Goal: Transaction & Acquisition: Purchase product/service

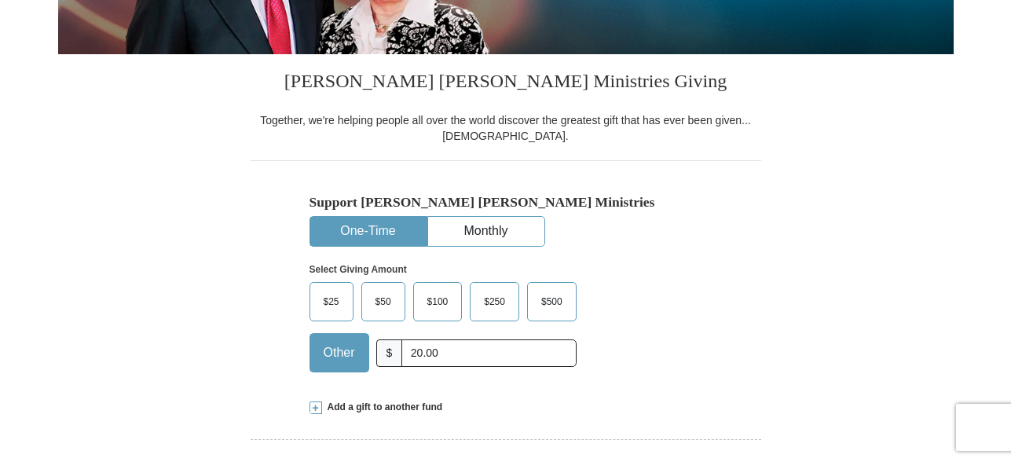
type input "20.00"
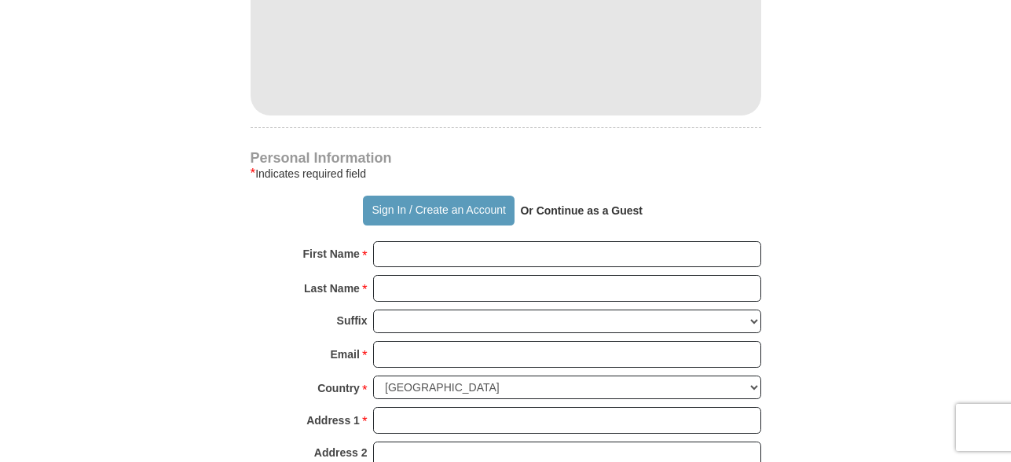
scroll to position [1023, 0]
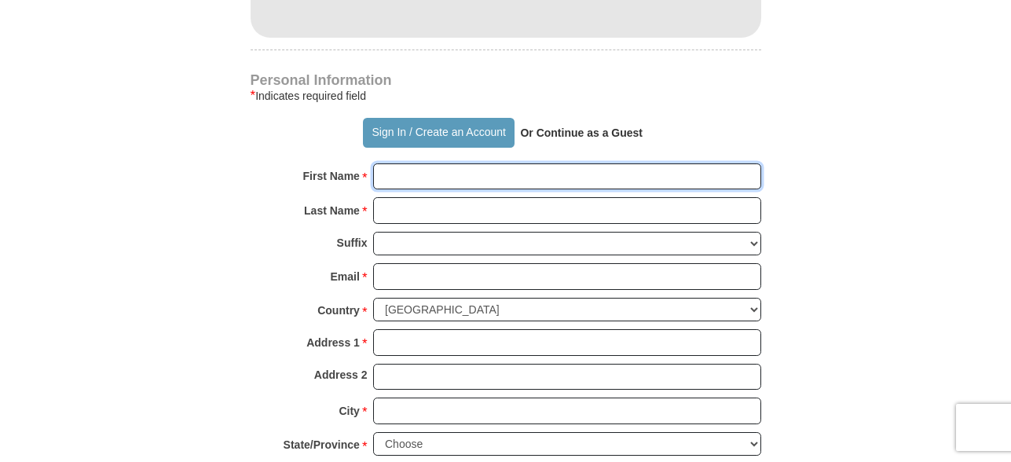
click at [401, 179] on input "First Name *" at bounding box center [567, 176] width 388 height 27
type input "[PERSON_NAME]"
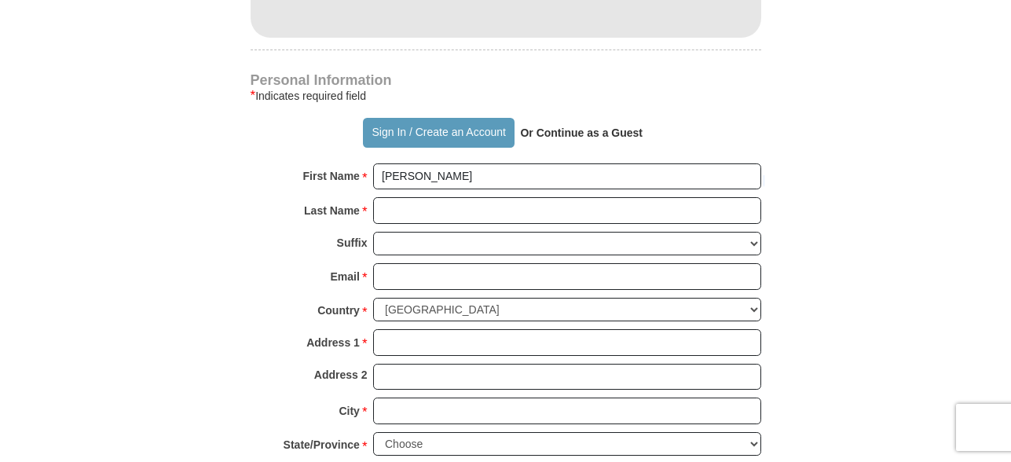
drag, startPoint x: 884, startPoint y: 174, endPoint x: 726, endPoint y: 218, distance: 162.9
click at [866, 187] on form "Already have an account? Sign in for faster giving. Don't have an account? Crea…" at bounding box center [505, 3] width 895 height 1926
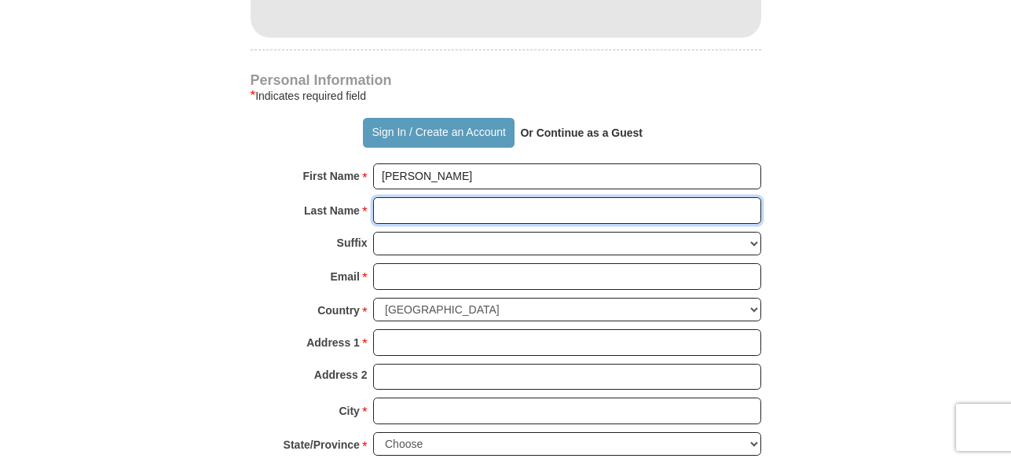
click at [380, 210] on input "Last Name *" at bounding box center [567, 210] width 388 height 27
type input "[PERSON_NAME]"
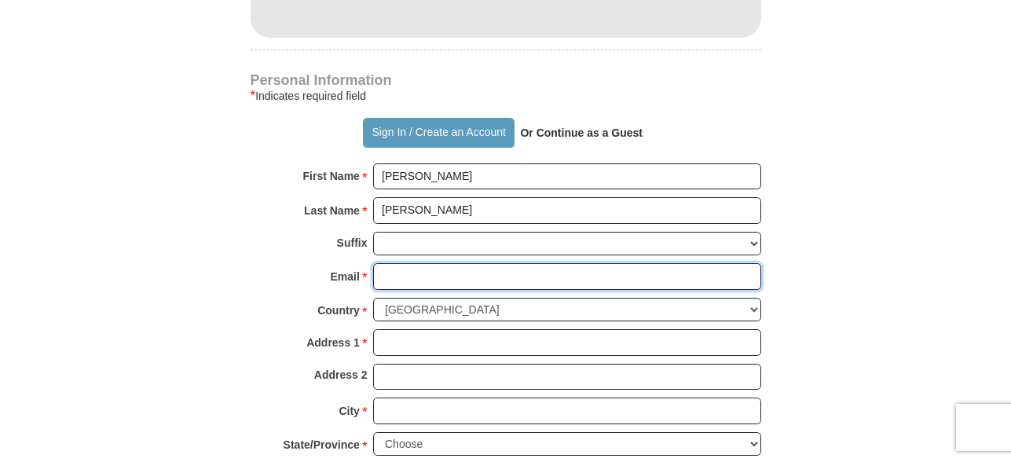
click at [382, 276] on input "Email *" at bounding box center [567, 276] width 388 height 27
type input "[EMAIL_ADDRESS][DOMAIN_NAME]"
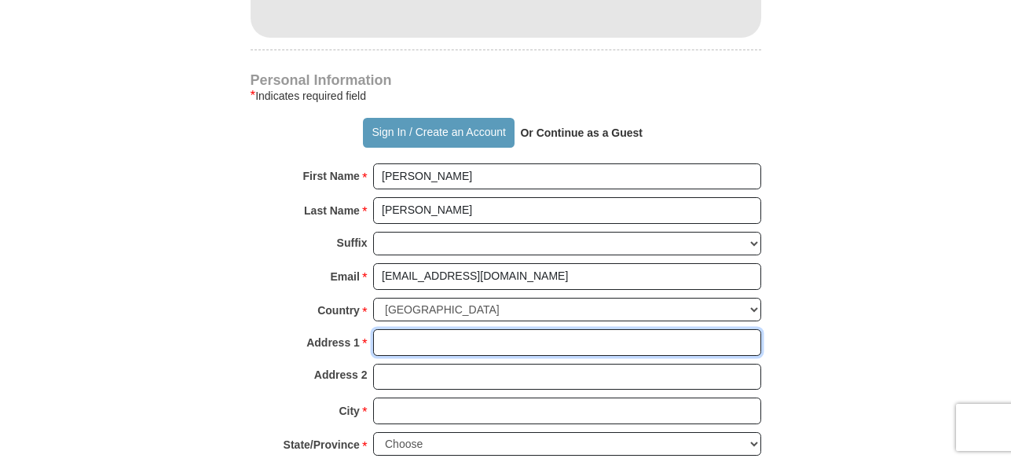
click at [390, 347] on input "Address 1 *" at bounding box center [567, 342] width 388 height 27
type input "[STREET_ADDRESS]"
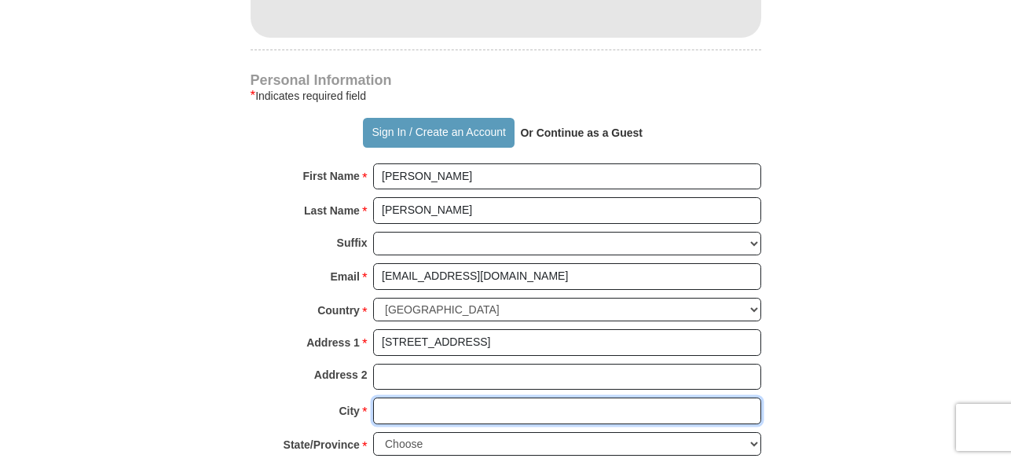
click at [387, 409] on input "City *" at bounding box center [567, 410] width 388 height 27
type input "[GEOGRAPHIC_DATA]"
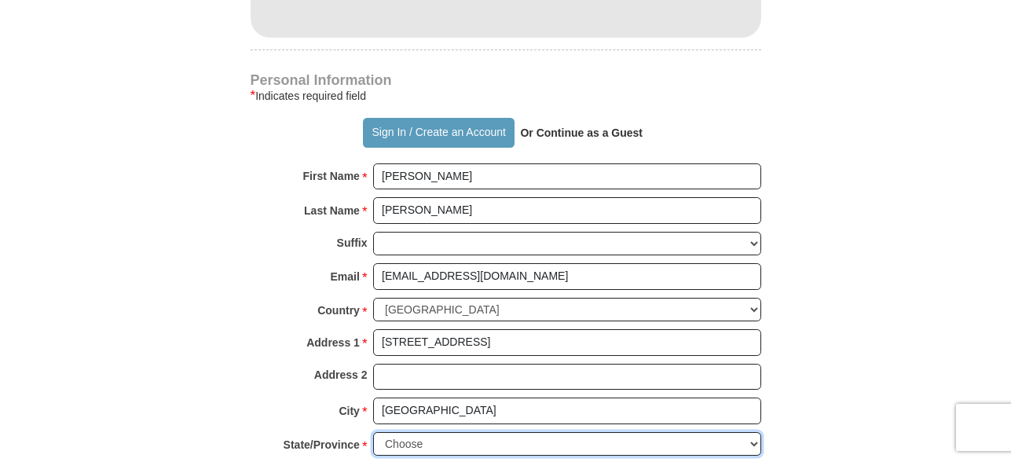
click at [752, 441] on select "Choose [US_STATE] [US_STATE] [US_STATE] [US_STATE] [US_STATE] Armed Forces Amer…" at bounding box center [567, 444] width 388 height 24
select select "FL"
click at [373, 432] on select "Choose [US_STATE] [US_STATE] [US_STATE] [US_STATE] [US_STATE] Armed Forces Amer…" at bounding box center [567, 444] width 388 height 24
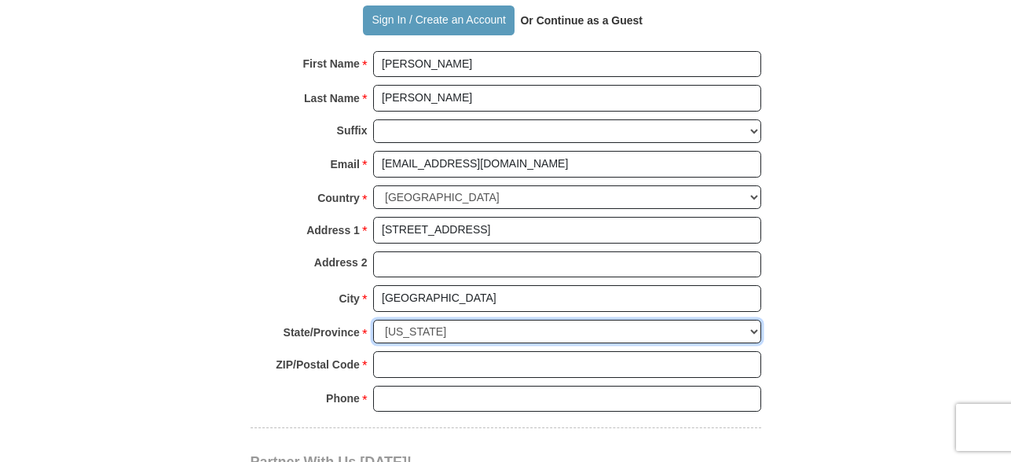
scroll to position [1144, 0]
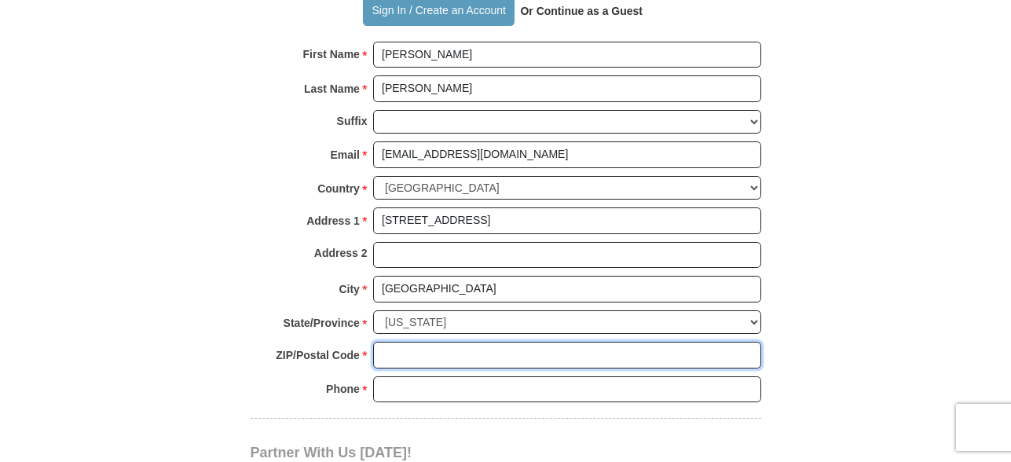
click at [397, 351] on input "ZIP/Postal Code *" at bounding box center [567, 355] width 388 height 27
type input "32226"
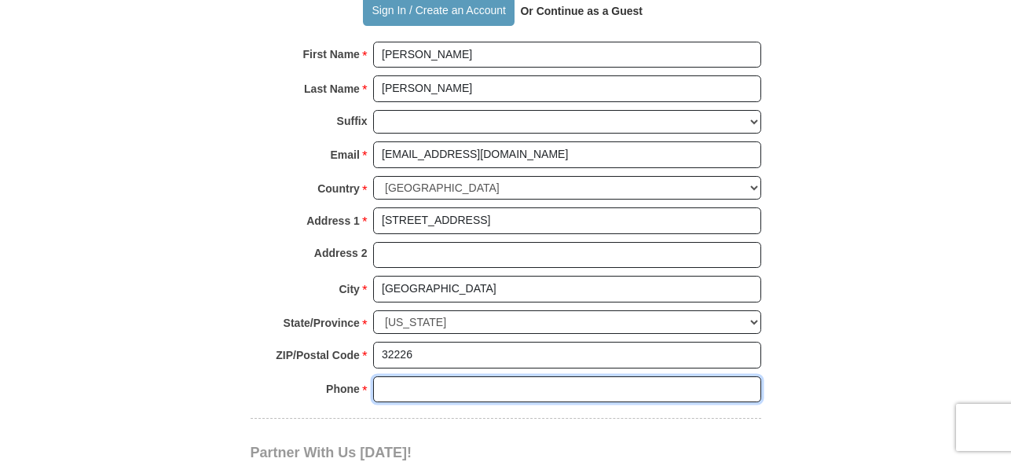
click at [388, 390] on input "Phone * *" at bounding box center [567, 389] width 388 height 27
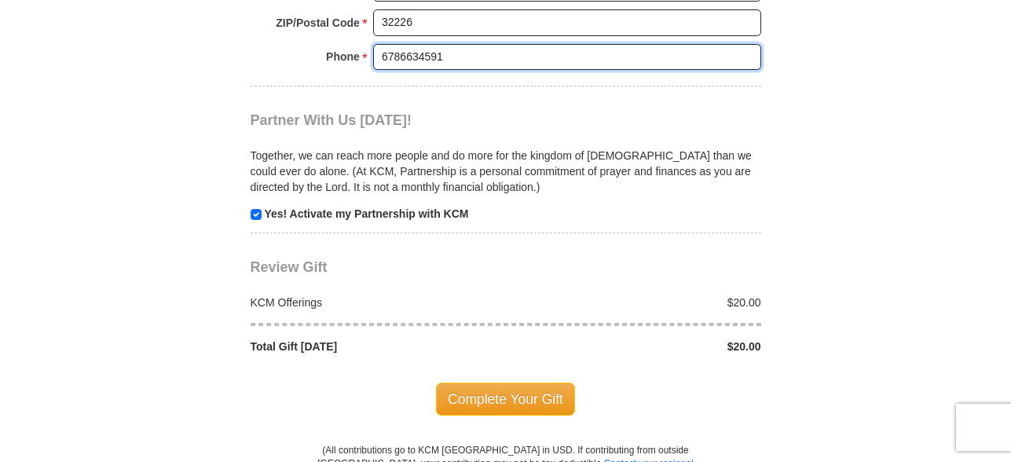
scroll to position [1502, 0]
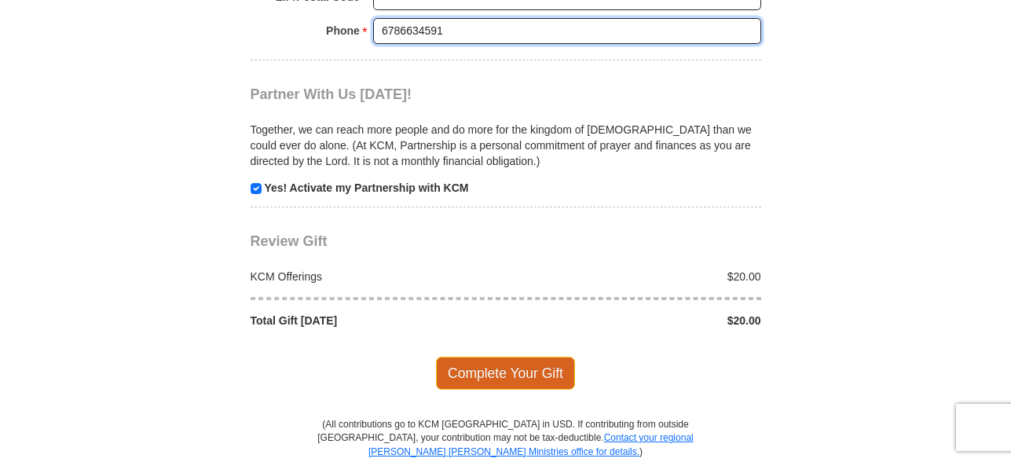
type input "6786634591"
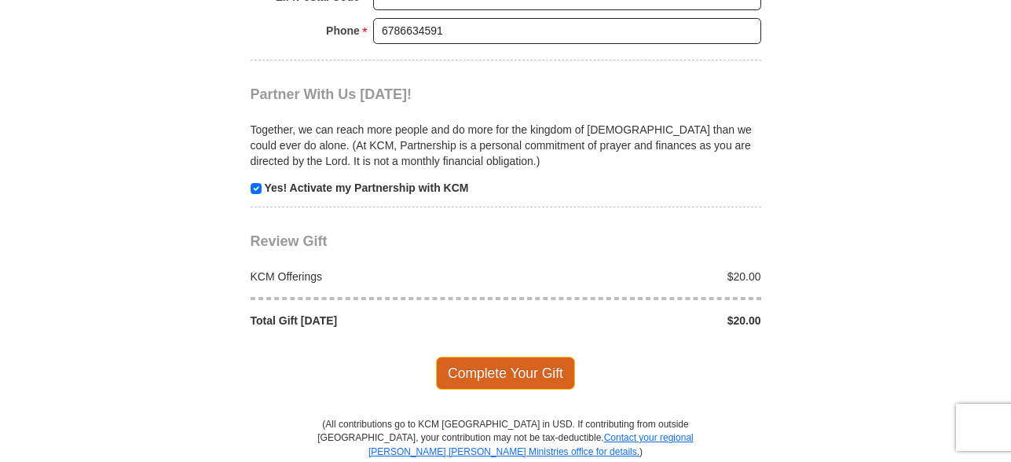
click at [523, 368] on span "Complete Your Gift" at bounding box center [505, 373] width 139 height 33
